Goal: Go to known website: Access a specific website the user already knows

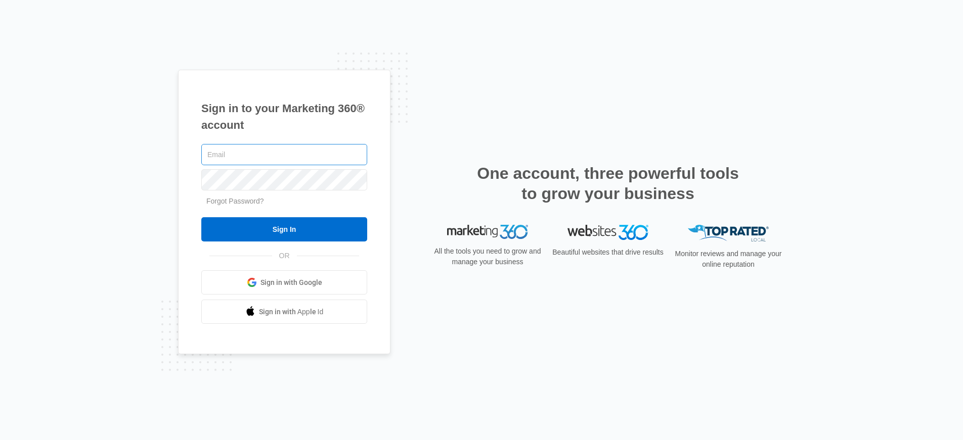
type input "[PERSON_NAME][EMAIL_ADDRESS][PERSON_NAME][DOMAIN_NAME]"
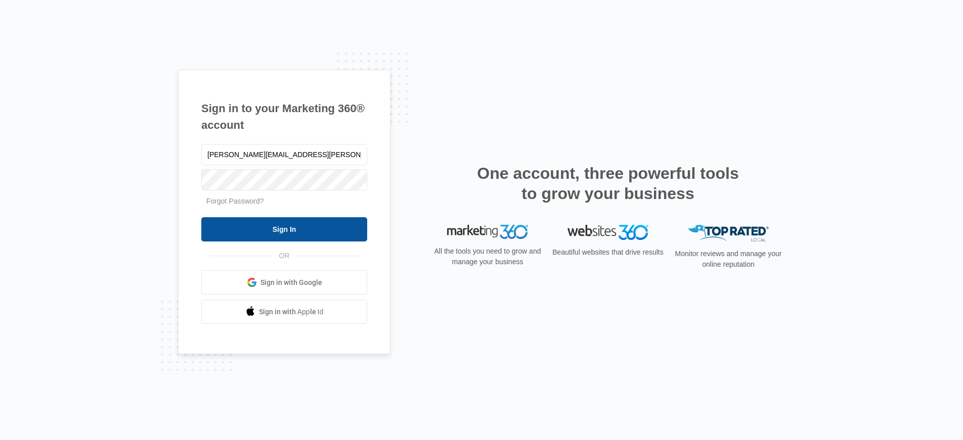
click at [274, 228] on input "Sign In" at bounding box center [284, 229] width 166 height 24
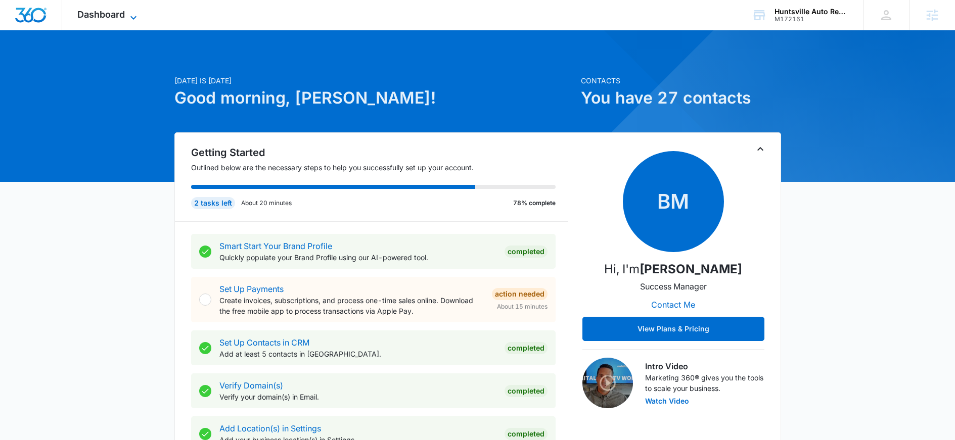
click at [118, 16] on span "Dashboard" at bounding box center [101, 14] width 48 height 11
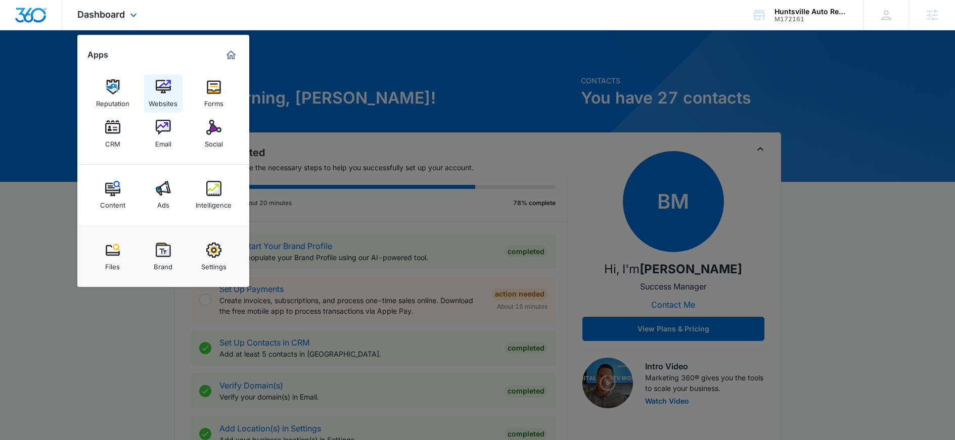
click at [163, 90] on img at bounding box center [163, 86] width 15 height 15
